Goal: Task Accomplishment & Management: Use online tool/utility

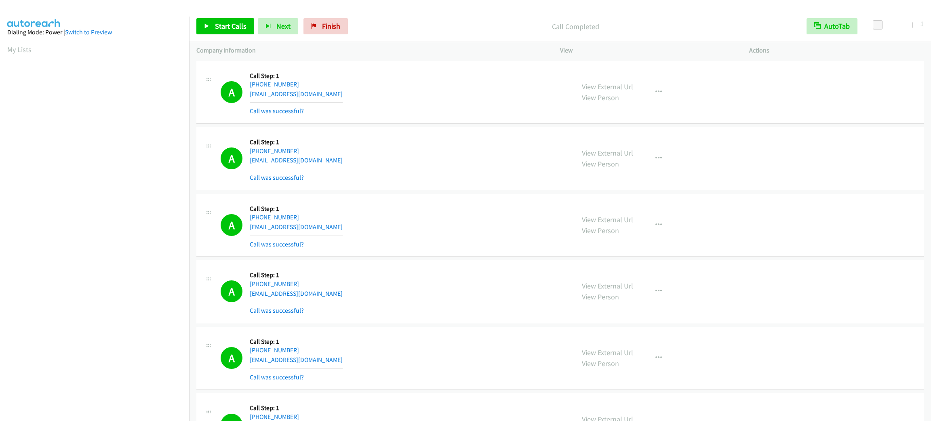
click at [224, 26] on span "Start Calls" at bounding box center [231, 25] width 32 height 9
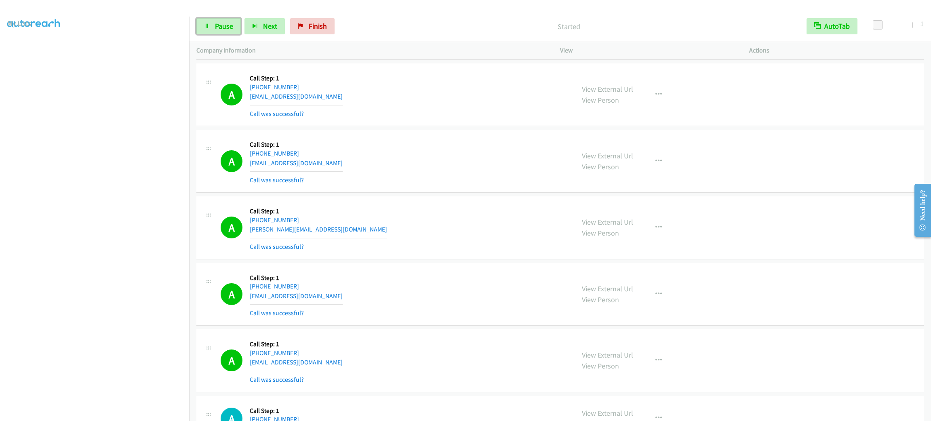
click at [224, 26] on span "Pause" at bounding box center [224, 25] width 18 height 9
click at [152, 414] on aside "Dialing Mode: Power | Switch to Preview My Lists" at bounding box center [94, 213] width 189 height 447
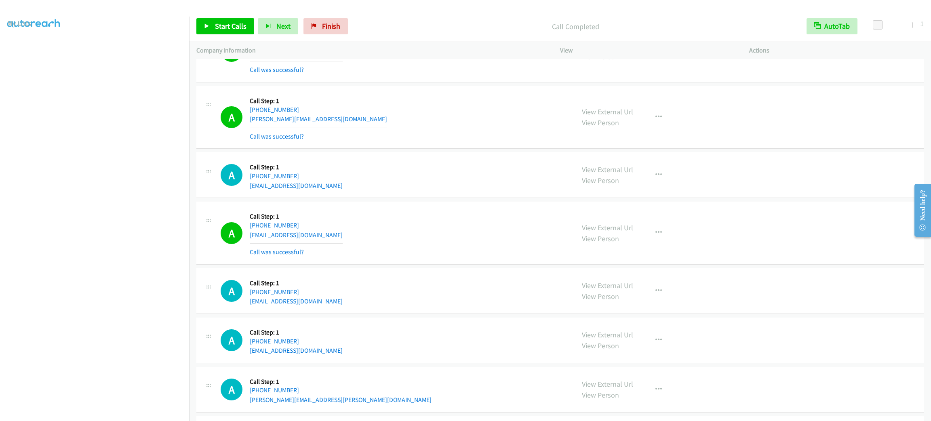
scroll to position [8096, 0]
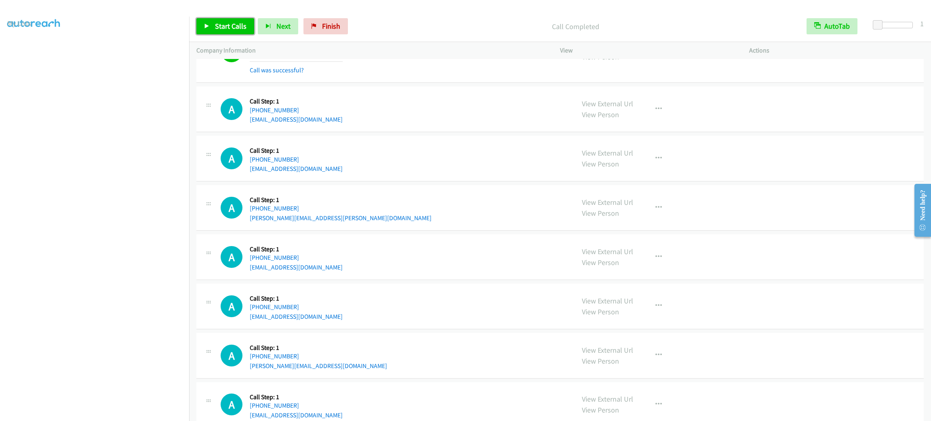
click at [234, 29] on span "Start Calls" at bounding box center [231, 25] width 32 height 9
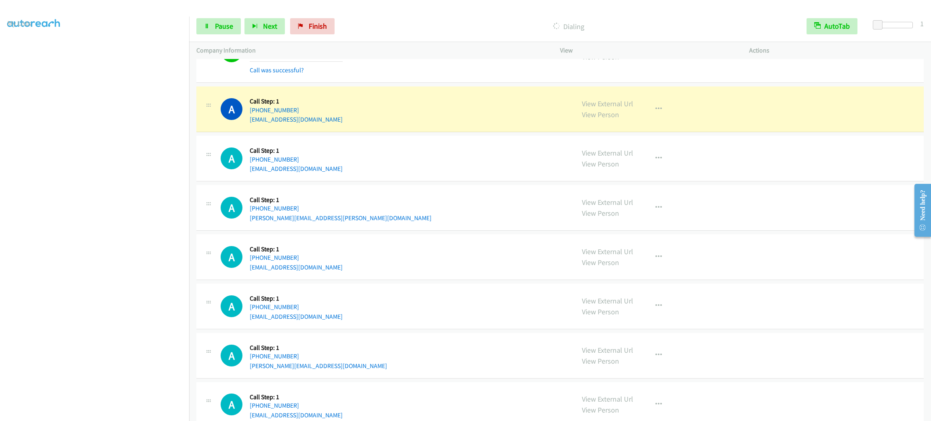
click at [446, 358] on div "A Callback Scheduled Call Step: 1 America/New_York +1 614-325-1303 jill.magoto2…" at bounding box center [559, 356] width 727 height 46
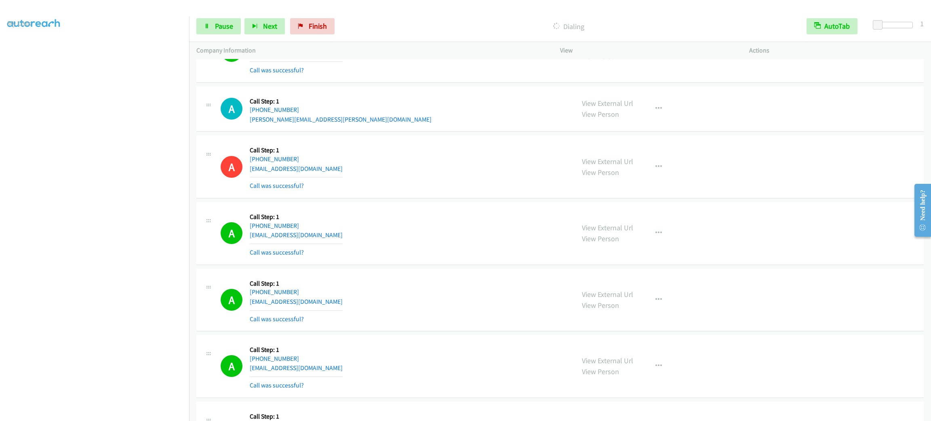
click at [656, 234] on div "View External Url View Person View External Url Email Schedule/Manage Callback …" at bounding box center [672, 233] width 196 height 48
click at [654, 241] on button "button" at bounding box center [658, 233] width 22 height 16
click at [631, 310] on link "Add to do not call list" at bounding box center [614, 302] width 107 height 16
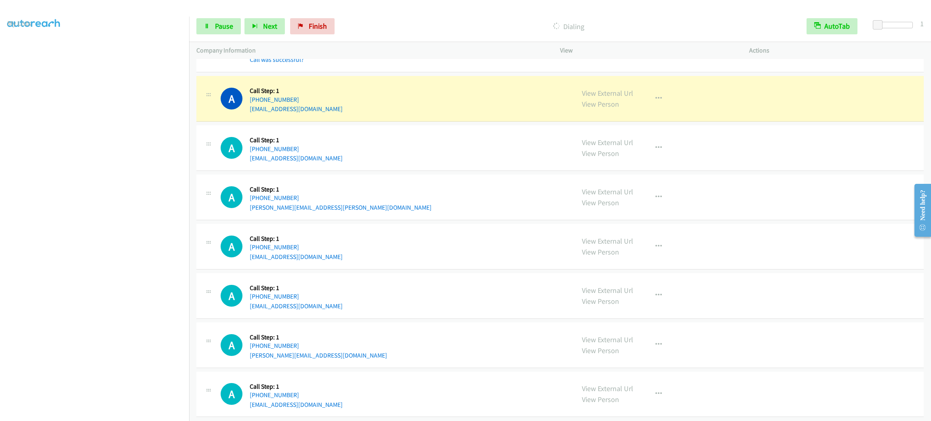
scroll to position [8137, 0]
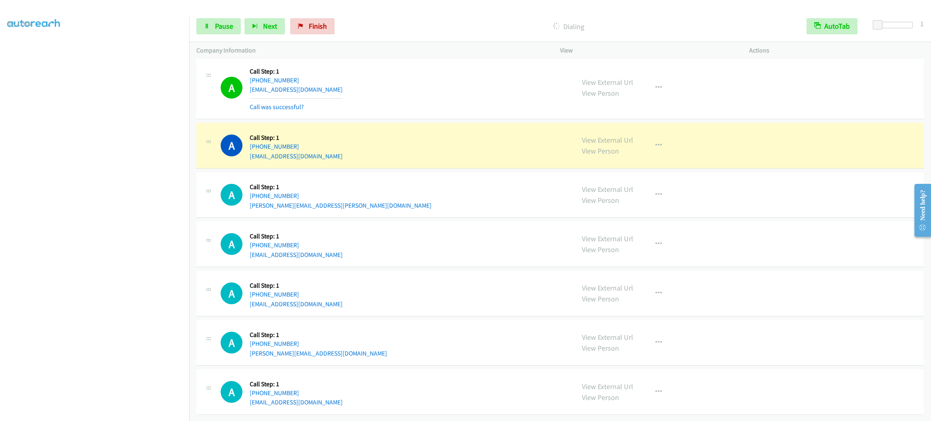
drag, startPoint x: 500, startPoint y: 317, endPoint x: 523, endPoint y: 353, distance: 43.4
click at [500, 316] on div "A Callback Scheduled Call Step: 1 America/Los_Angeles +1 925-308-0705 benjamins…" at bounding box center [559, 294] width 727 height 46
drag, startPoint x: 449, startPoint y: 164, endPoint x: 454, endPoint y: 166, distance: 5.1
click at [448, 161] on div "A Callback Scheduled Call Step: 1 America/New_York +1 786-457-4247 orionb1111@g…" at bounding box center [394, 145] width 347 height 31
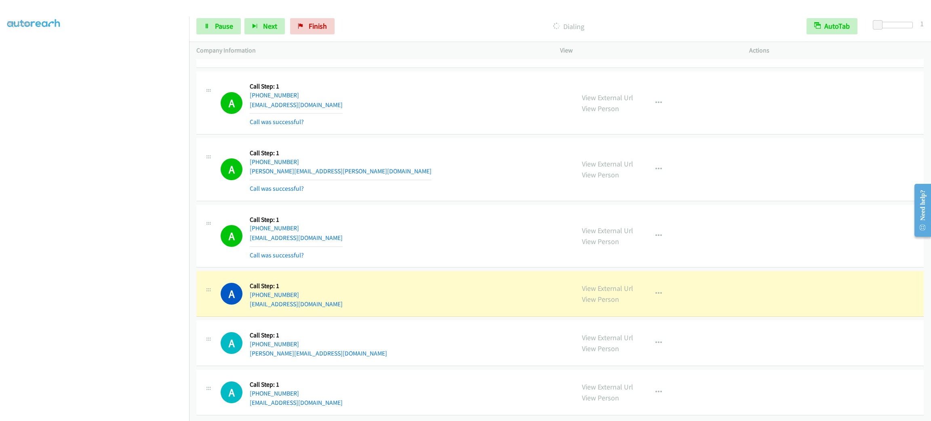
scroll to position [8207, 0]
click at [649, 231] on button "button" at bounding box center [658, 236] width 22 height 16
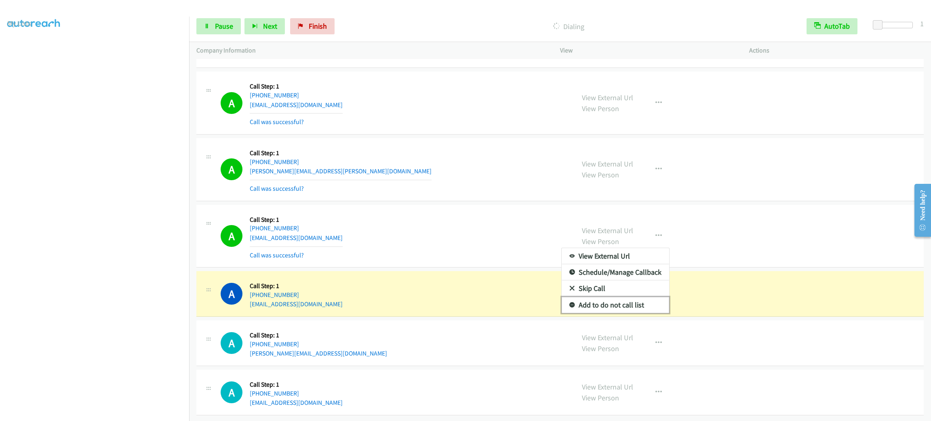
click at [627, 302] on link "Add to do not call list" at bounding box center [614, 305] width 107 height 16
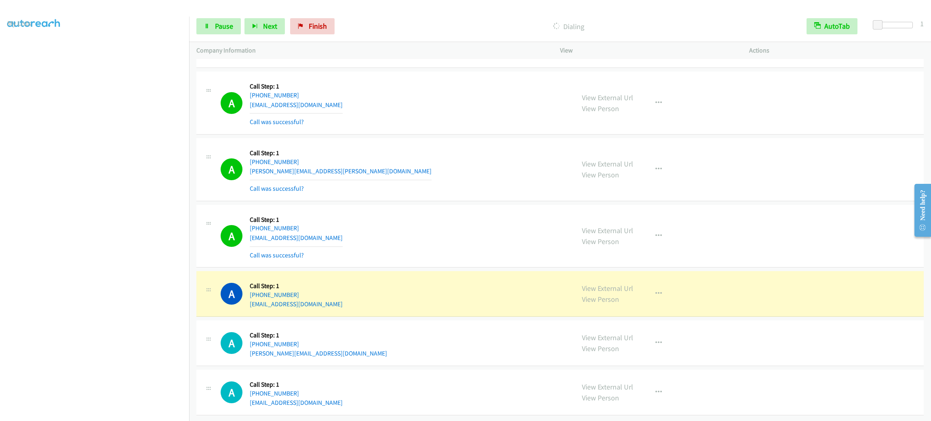
click at [437, 241] on div "A Callback Scheduled Call Step: 1 America/Chicago +1 913-485-4776 jkates01@gmai…" at bounding box center [394, 236] width 347 height 48
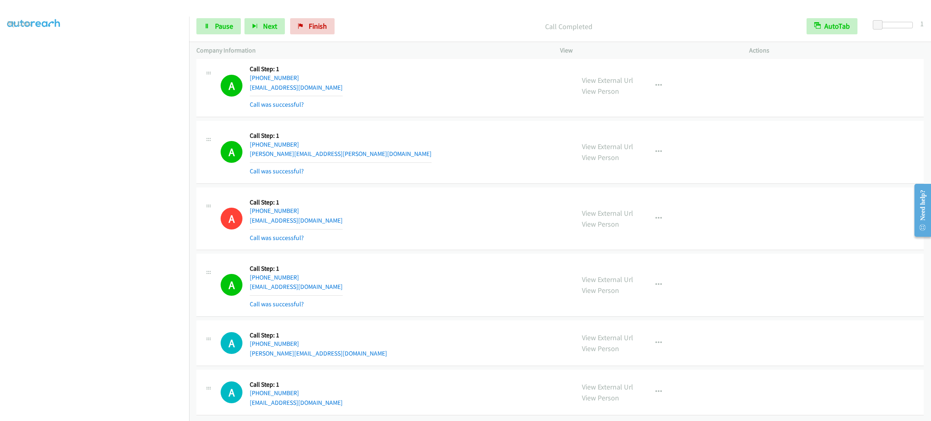
scroll to position [8224, 0]
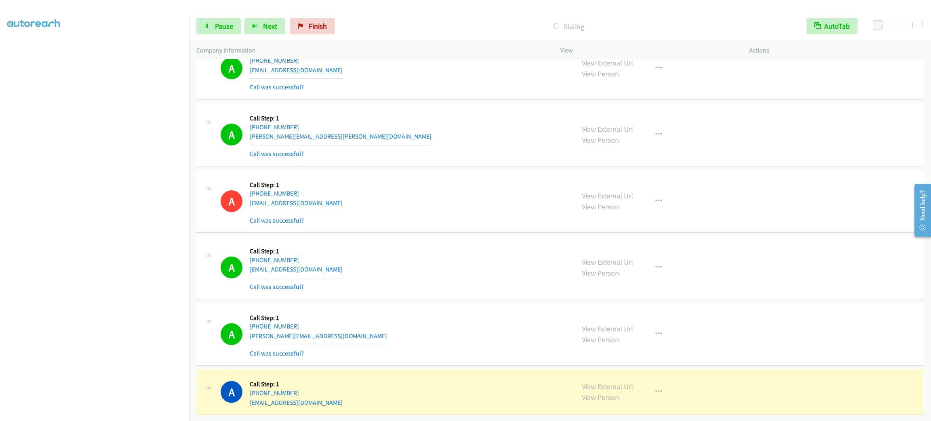
click at [106, 414] on aside "Dialing Mode: Power | Switch to Preview My Lists" at bounding box center [94, 213] width 189 height 447
click at [227, 36] on div "Start Calls Pause Next Finish Dialing AutoTab AutoTab 1" at bounding box center [560, 26] width 742 height 31
click at [227, 28] on span "Pause" at bounding box center [224, 25] width 18 height 9
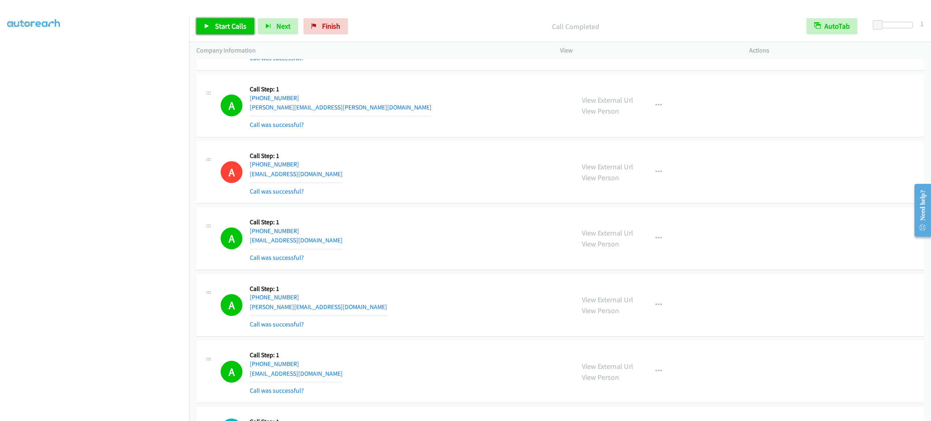
click at [221, 29] on span "Start Calls" at bounding box center [231, 25] width 32 height 9
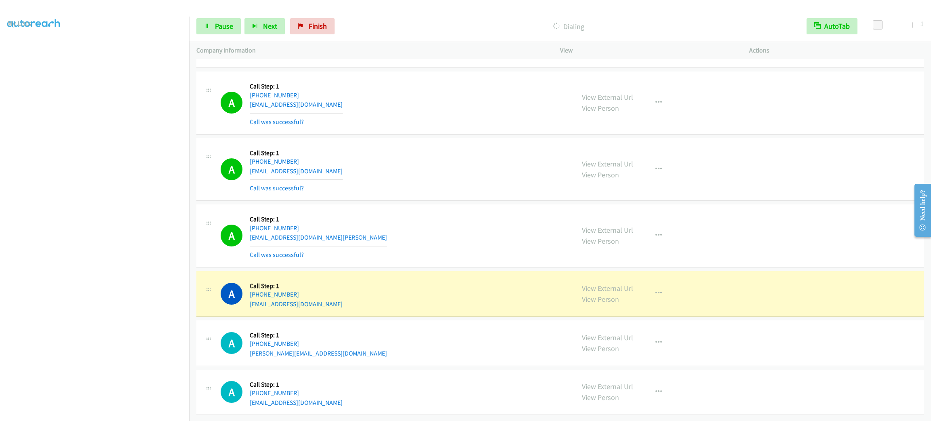
scroll to position [8740, 0]
click at [221, 27] on span "Pause" at bounding box center [224, 25] width 18 height 9
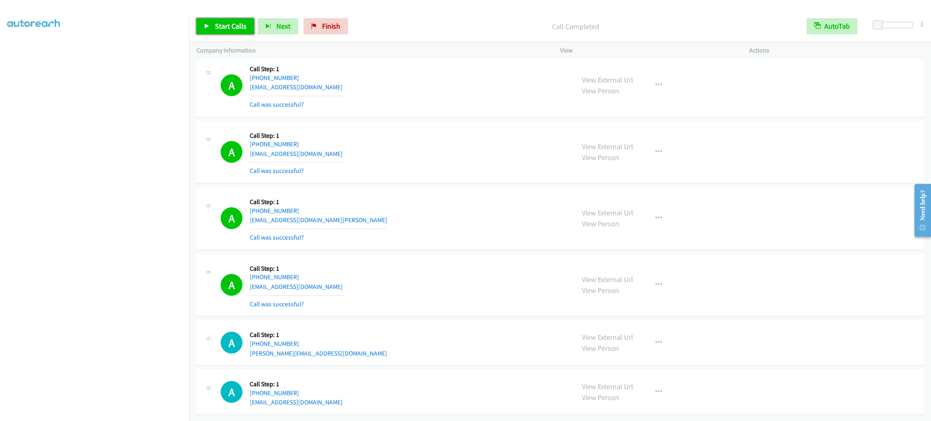
click at [244, 29] on span "Start Calls" at bounding box center [231, 25] width 32 height 9
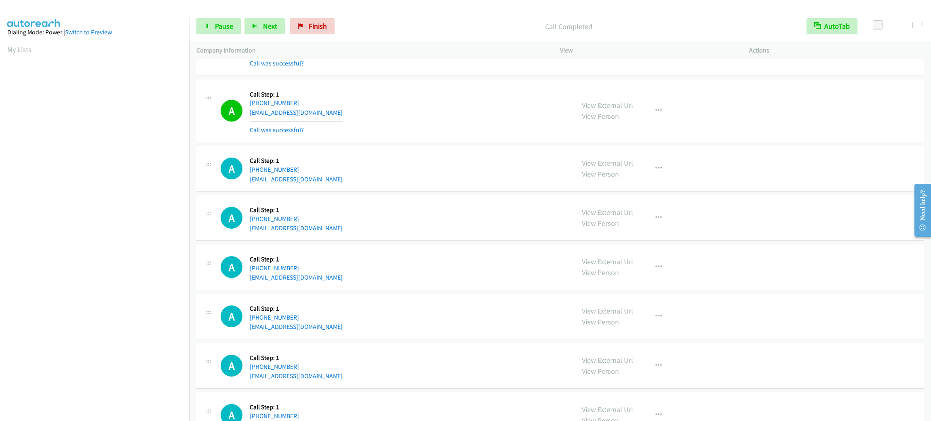
scroll to position [9328, 0]
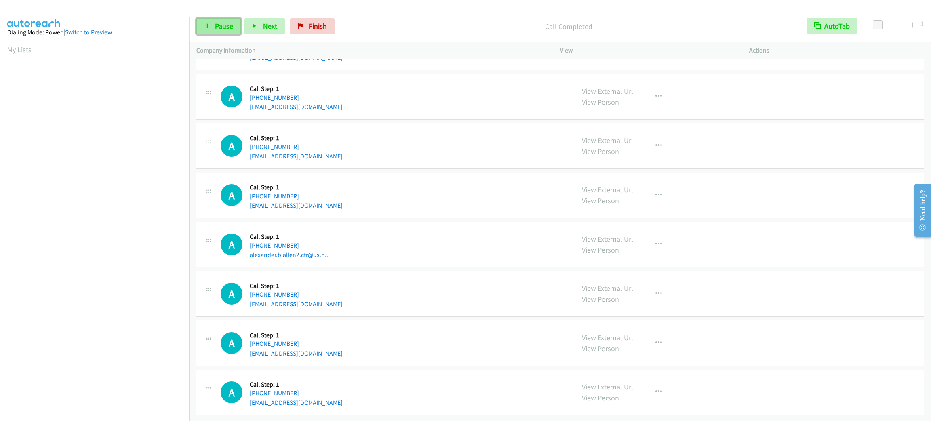
click at [238, 30] on link "Pause" at bounding box center [218, 26] width 44 height 16
click at [471, 389] on div "A Callback Scheduled Call Step: 1 America/New_York +1 740-348-6050 enagel179@gm…" at bounding box center [394, 392] width 347 height 31
drag, startPoint x: 448, startPoint y: 145, endPoint x: 441, endPoint y: 130, distance: 16.7
click at [446, 142] on div "A Callback Scheduled Call Step: 1 America/New_York +1 267-407-5402 gugo1990@mai…" at bounding box center [394, 145] width 347 height 31
click at [412, 58] on div "A Callback Scheduled Call Step: 1 America/New_York +1 347-650-8486 maliqu33@gma…" at bounding box center [394, 47] width 347 height 31
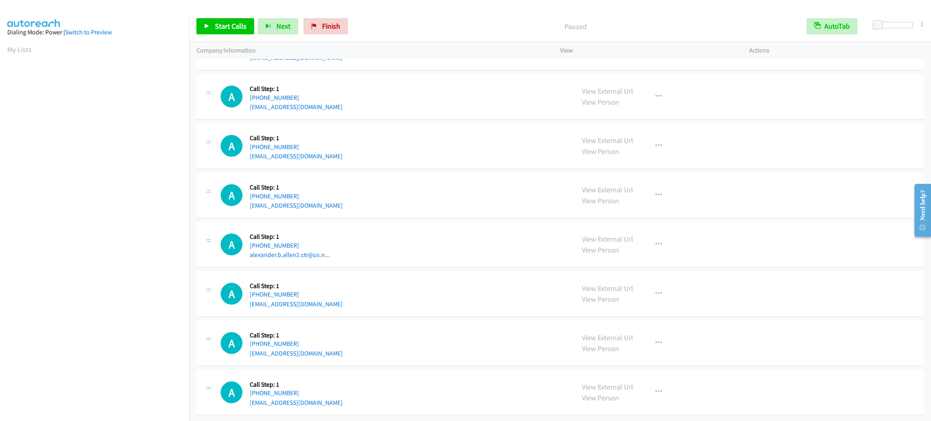
click at [414, 31] on p "Paused" at bounding box center [575, 26] width 433 height 11
click at [409, 21] on p "Paused" at bounding box center [575, 26] width 433 height 11
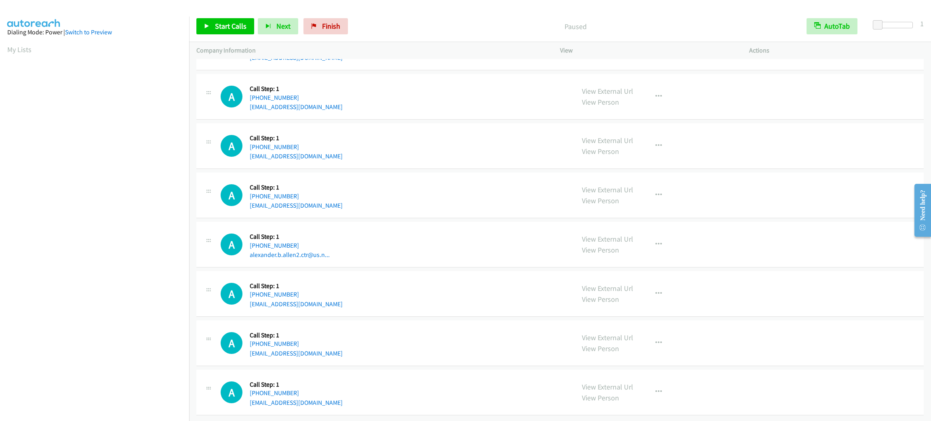
click at [409, 21] on p "Paused" at bounding box center [575, 26] width 433 height 11
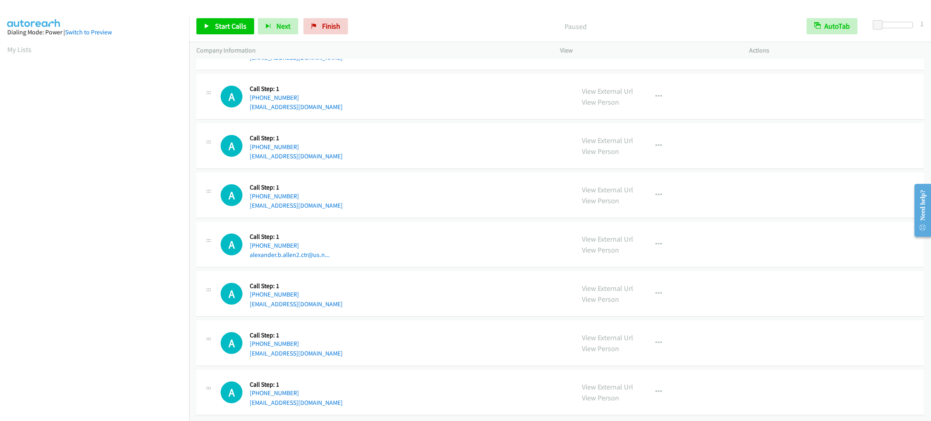
click at [409, 21] on p "Paused" at bounding box center [575, 26] width 433 height 11
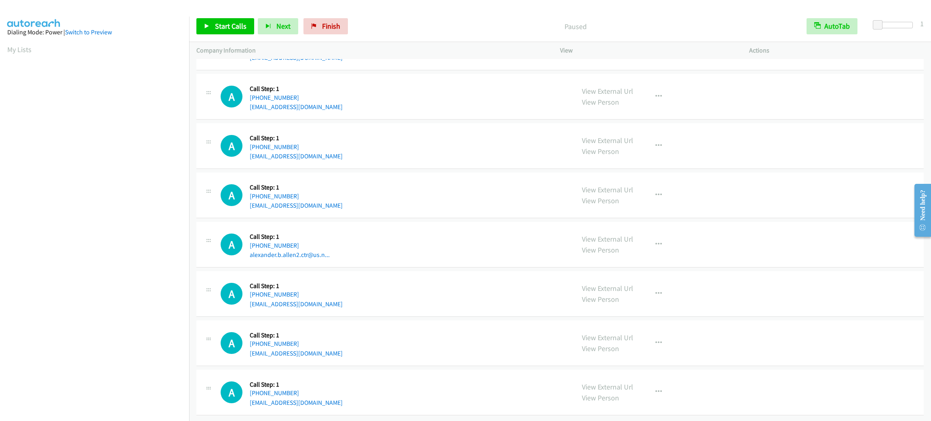
click at [409, 21] on p "Paused" at bounding box center [575, 26] width 433 height 11
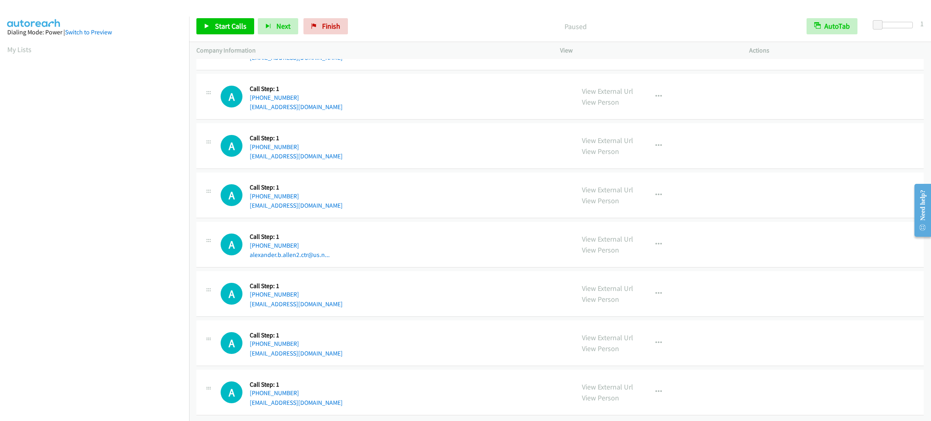
click at [409, 21] on p "Paused" at bounding box center [575, 26] width 433 height 11
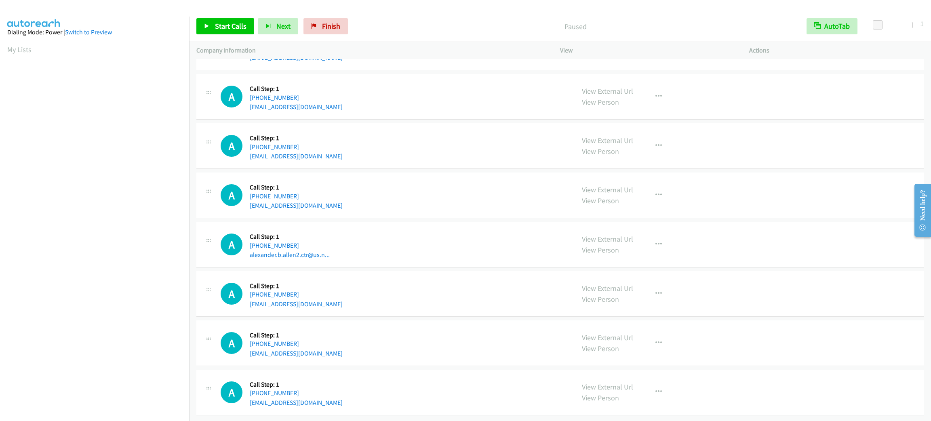
click at [409, 21] on p "Paused" at bounding box center [575, 26] width 433 height 11
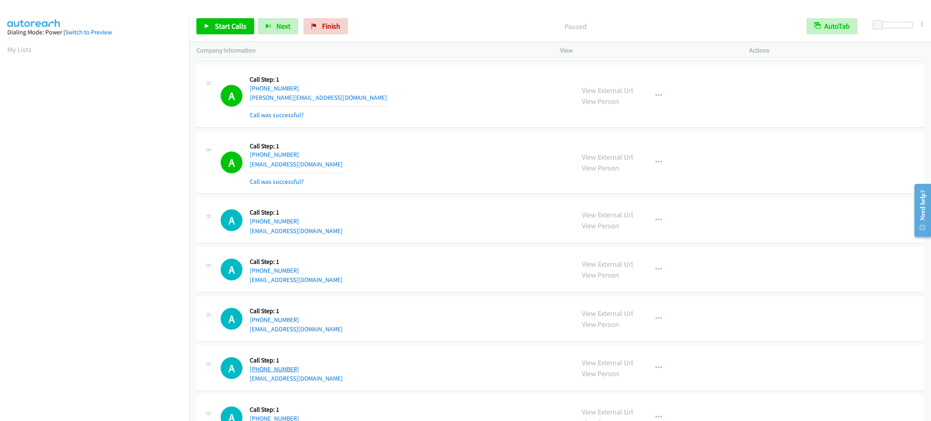
click at [266, 17] on h5 "Call Step: 1" at bounding box center [296, 13] width 93 height 8
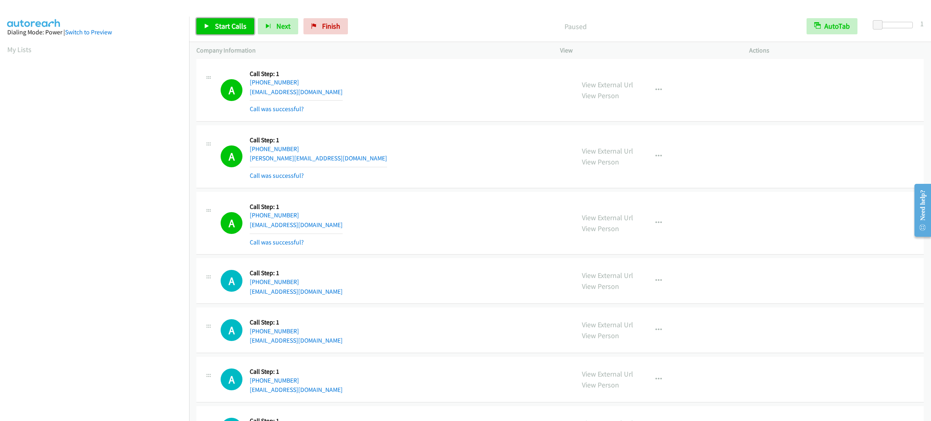
click at [235, 29] on span "Start Calls" at bounding box center [231, 25] width 32 height 9
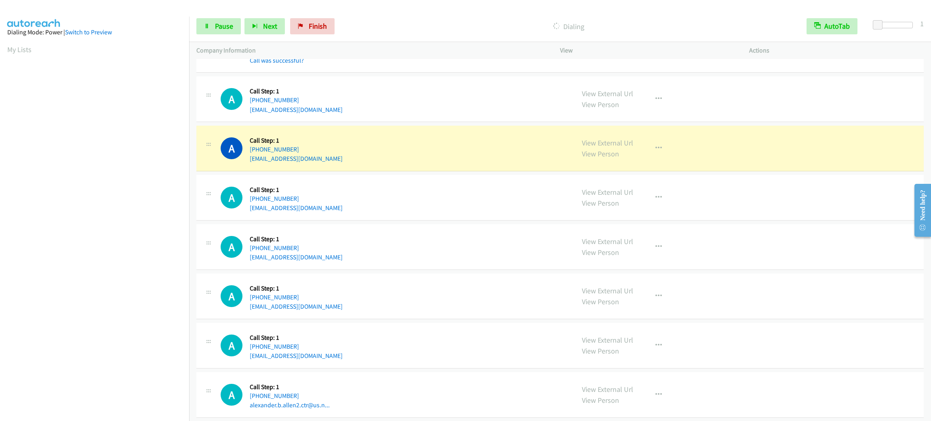
scroll to position [35, 2]
click at [84, 412] on section at bounding box center [94, 229] width 174 height 387
click at [510, 297] on div "A Callback Scheduled Call Step: 1 America/New_York +1 267-407-5402 gugo1990@mai…" at bounding box center [559, 296] width 727 height 46
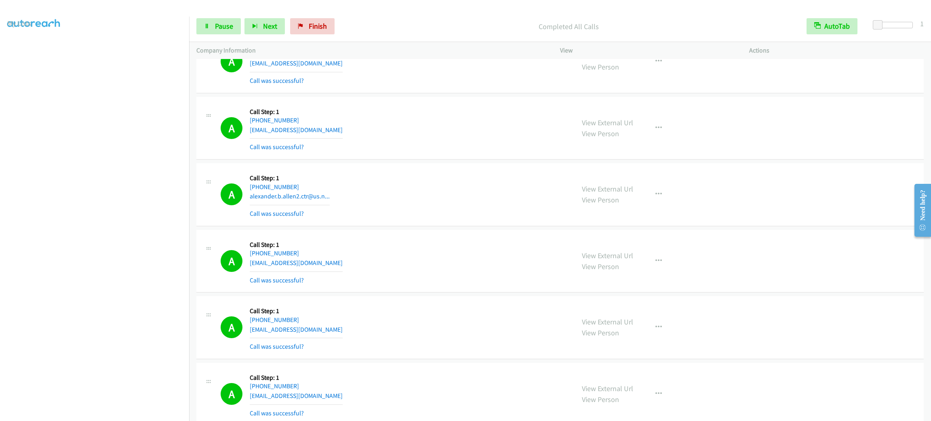
scroll to position [0, 2]
click at [26, 46] on link "My Lists" at bounding box center [19, 49] width 24 height 9
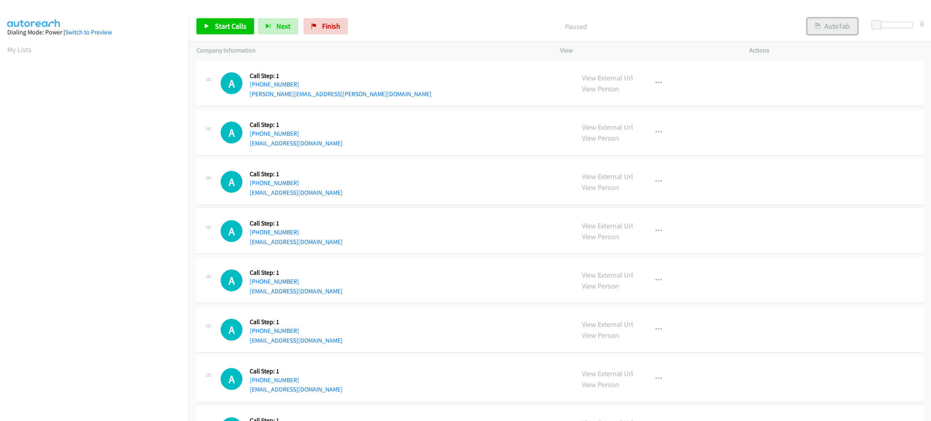
click at [833, 20] on button "AutoTab" at bounding box center [832, 26] width 50 height 16
click at [879, 21] on span at bounding box center [877, 25] width 10 height 10
click at [225, 29] on span "Start Calls" at bounding box center [231, 25] width 32 height 9
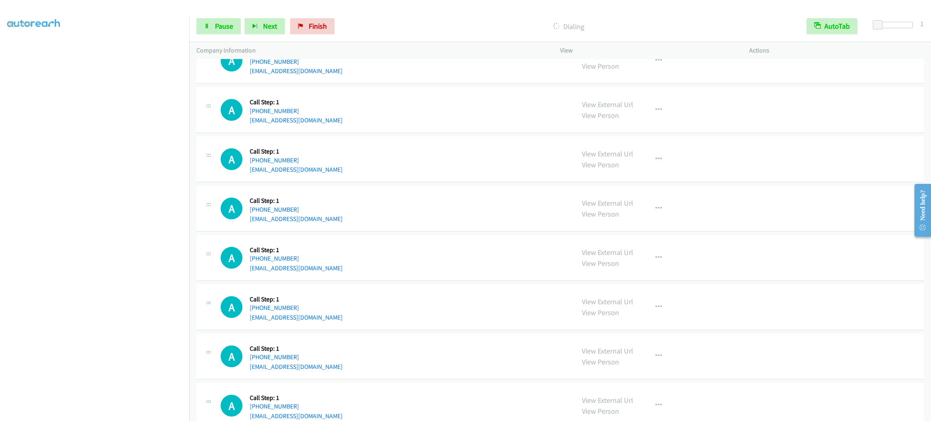
scroll to position [156, 0]
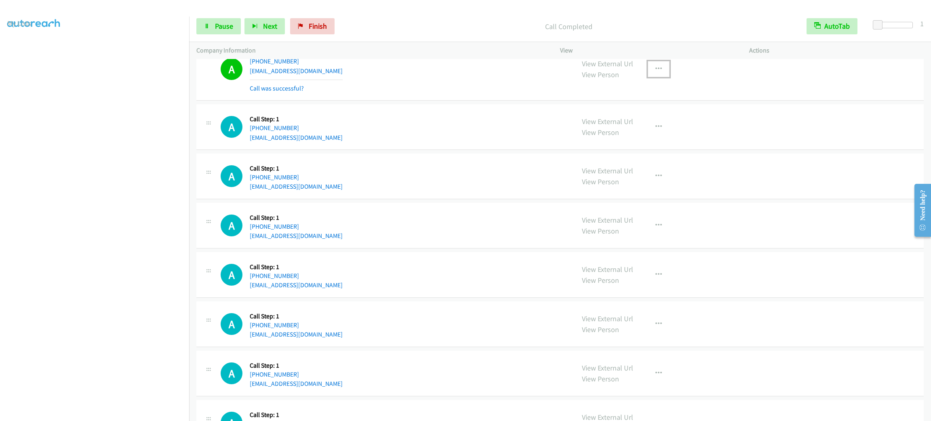
click at [652, 72] on button "button" at bounding box center [658, 69] width 22 height 16
click at [643, 139] on link "Add to do not call list" at bounding box center [614, 138] width 107 height 16
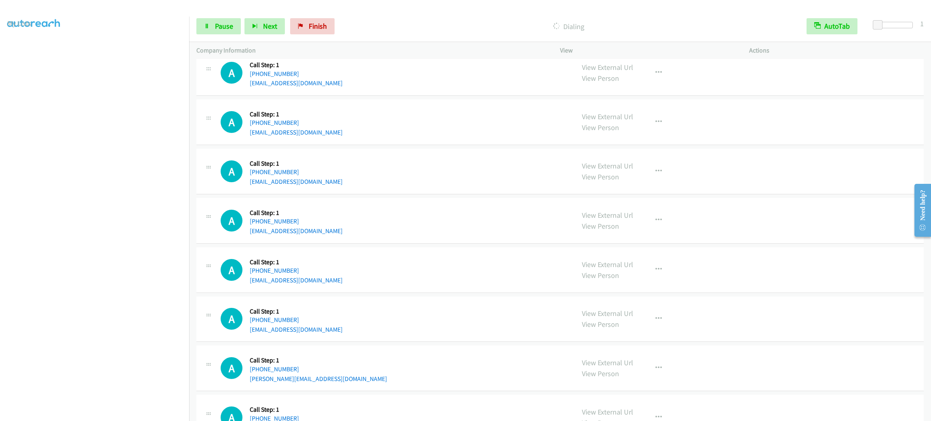
scroll to position [398, 0]
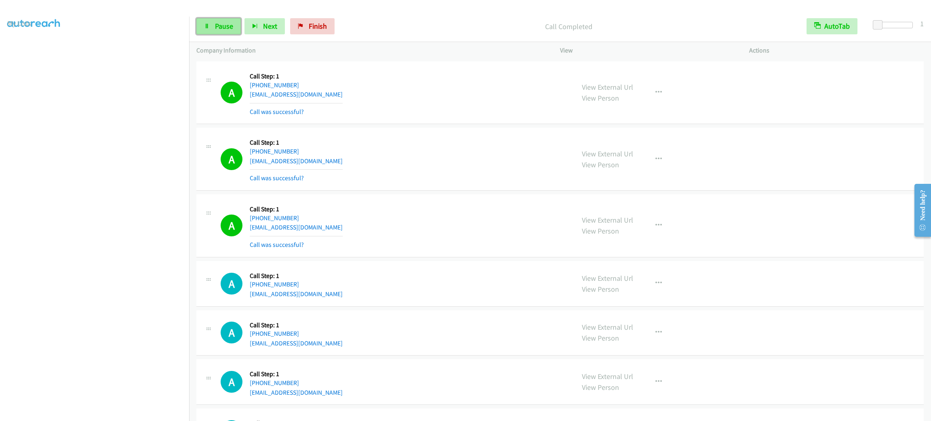
click at [212, 28] on link "Pause" at bounding box center [218, 26] width 44 height 16
click at [212, 27] on link "Start Calls" at bounding box center [225, 26] width 58 height 16
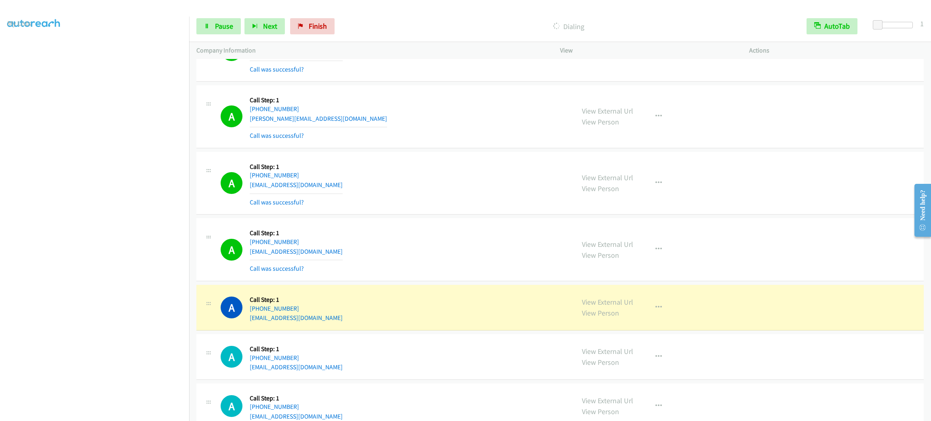
scroll to position [944, 0]
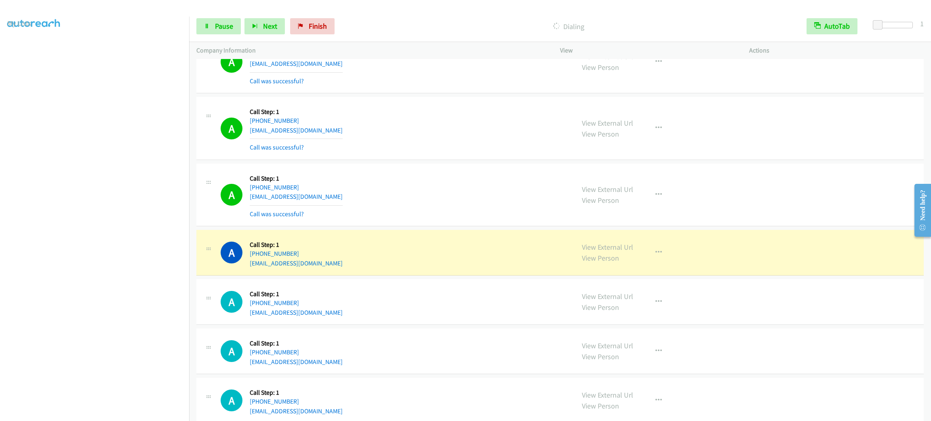
click at [144, 412] on section at bounding box center [94, 229] width 174 height 387
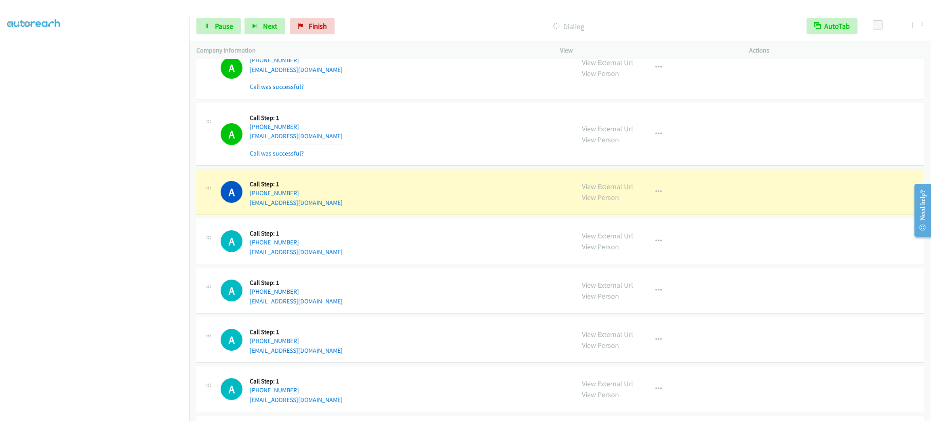
scroll to position [1065, 0]
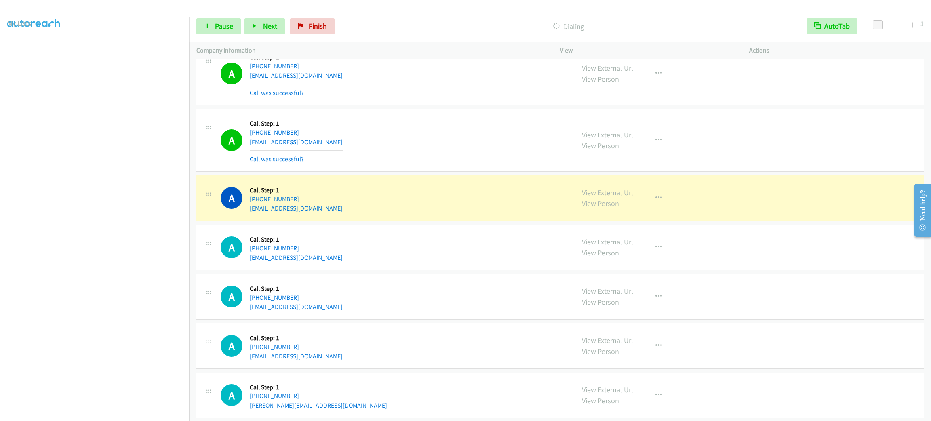
click at [401, 185] on div "A Callback Scheduled Call Step: 1 America/Los_Angeles [PHONE_NUMBER] [EMAIL_ADD…" at bounding box center [394, 198] width 347 height 31
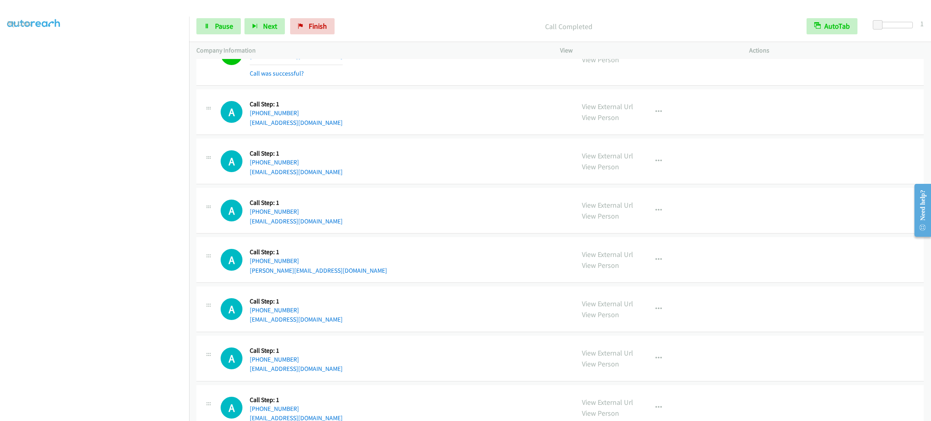
scroll to position [1558, 0]
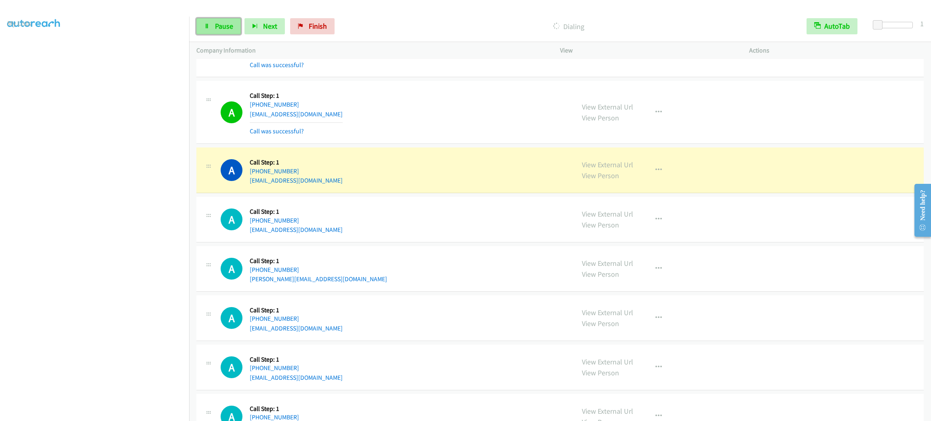
click at [232, 26] on span "Pause" at bounding box center [224, 25] width 18 height 9
